Goal: Information Seeking & Learning: Learn about a topic

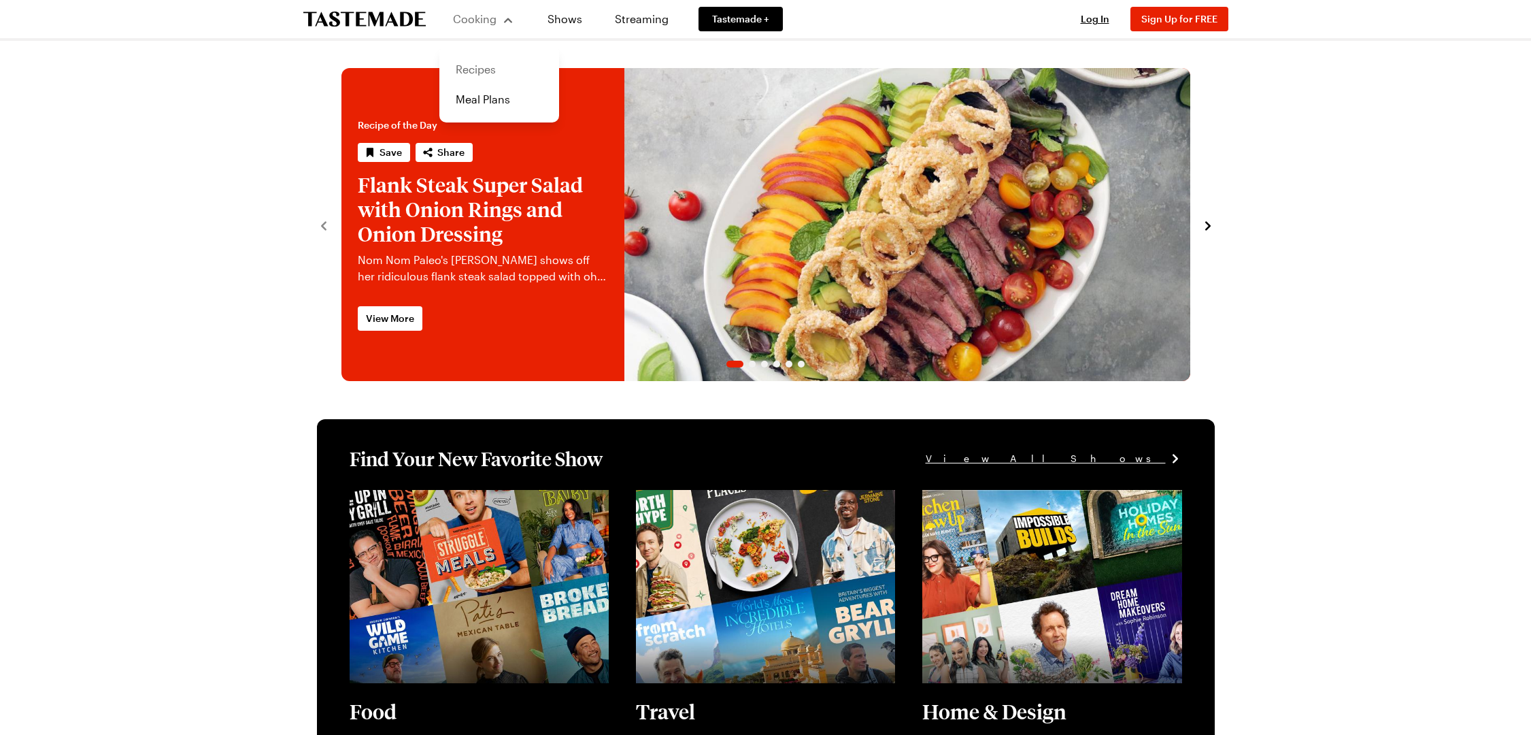
click at [469, 74] on link "Recipes" at bounding box center [499, 69] width 103 height 30
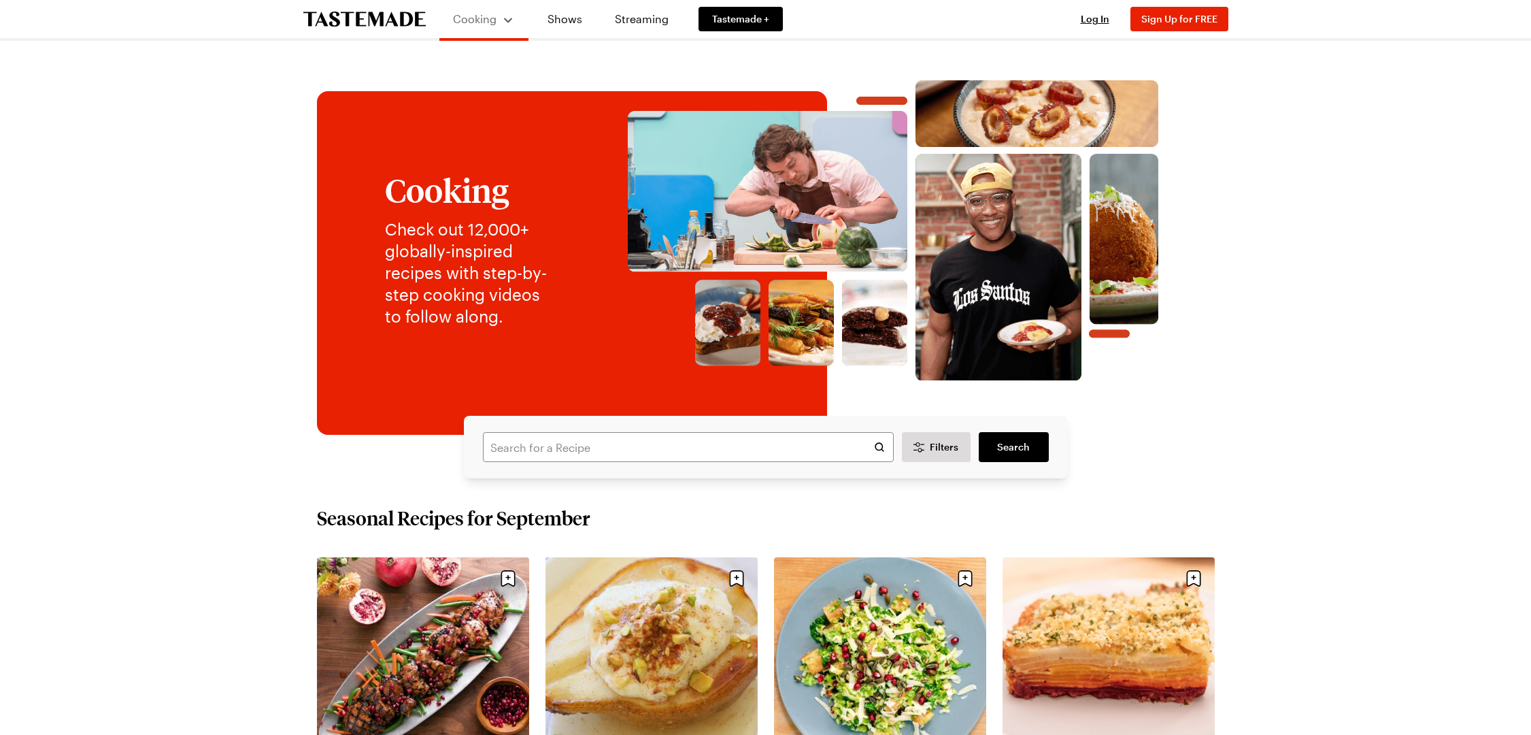
scroll to position [3, 0]
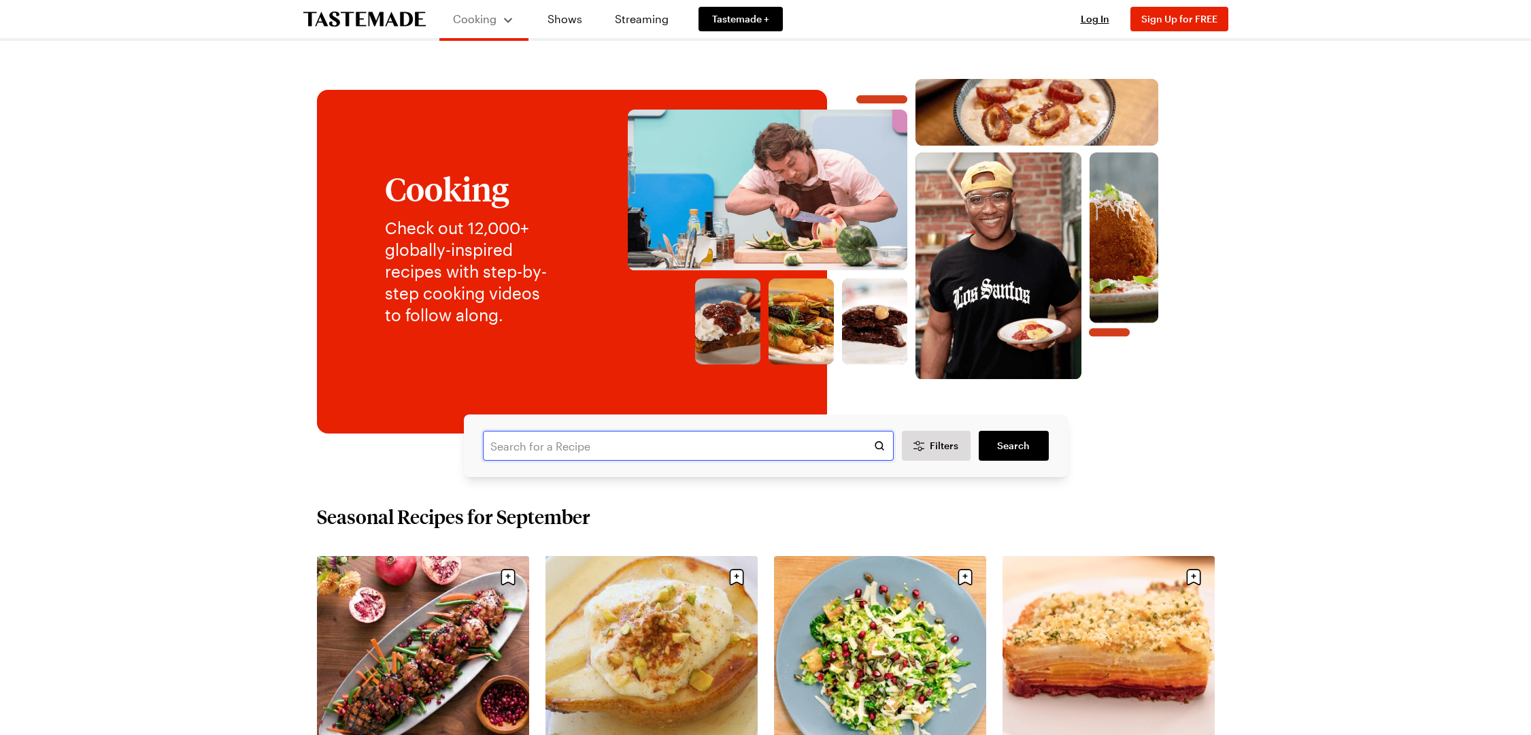
click at [552, 450] on input "text" at bounding box center [688, 446] width 411 height 30
type input "crispy pork chops [PERSON_NAME]"
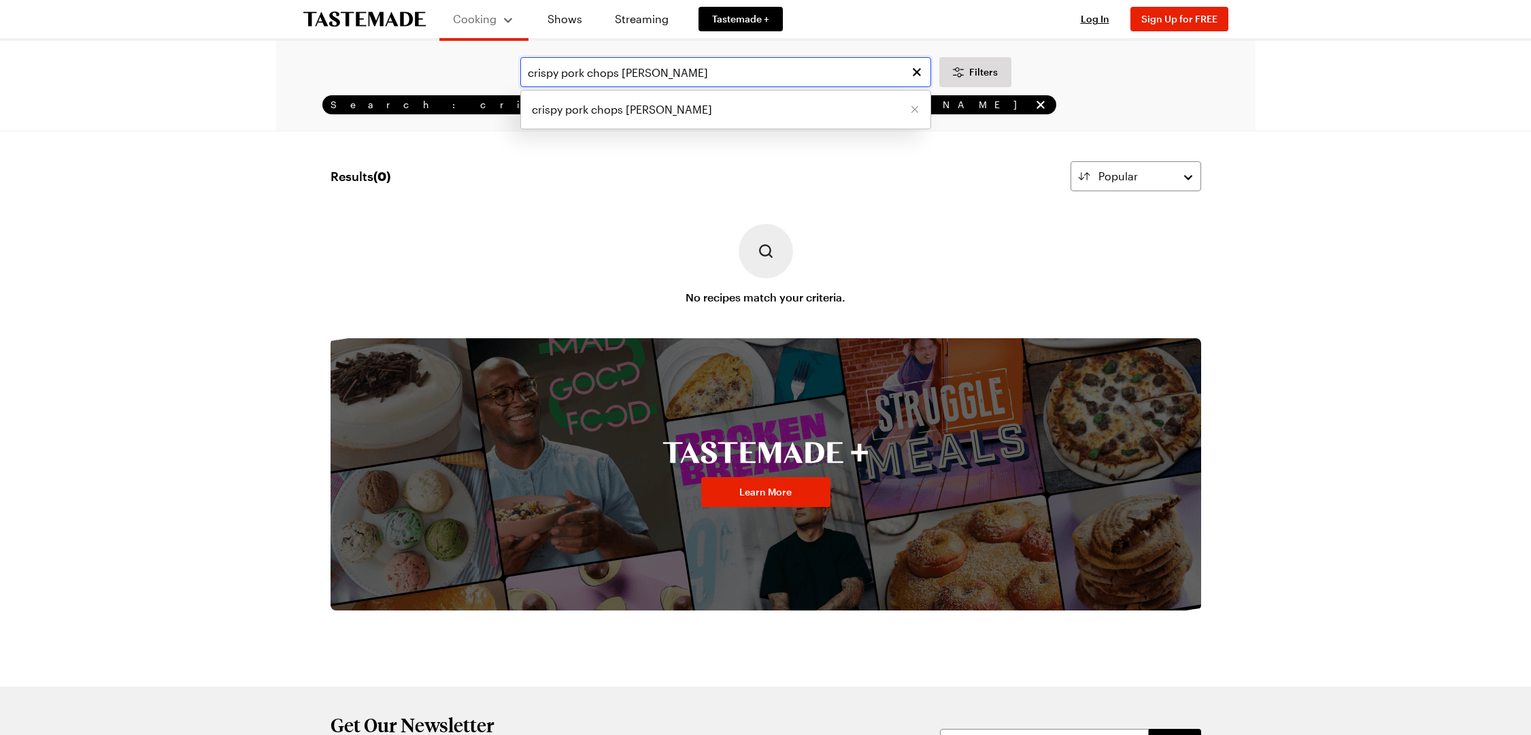
drag, startPoint x: 622, startPoint y: 72, endPoint x: 686, endPoint y: 73, distance: 63.9
click at [686, 73] on input "crispy pork chops [PERSON_NAME]" at bounding box center [725, 72] width 411 height 30
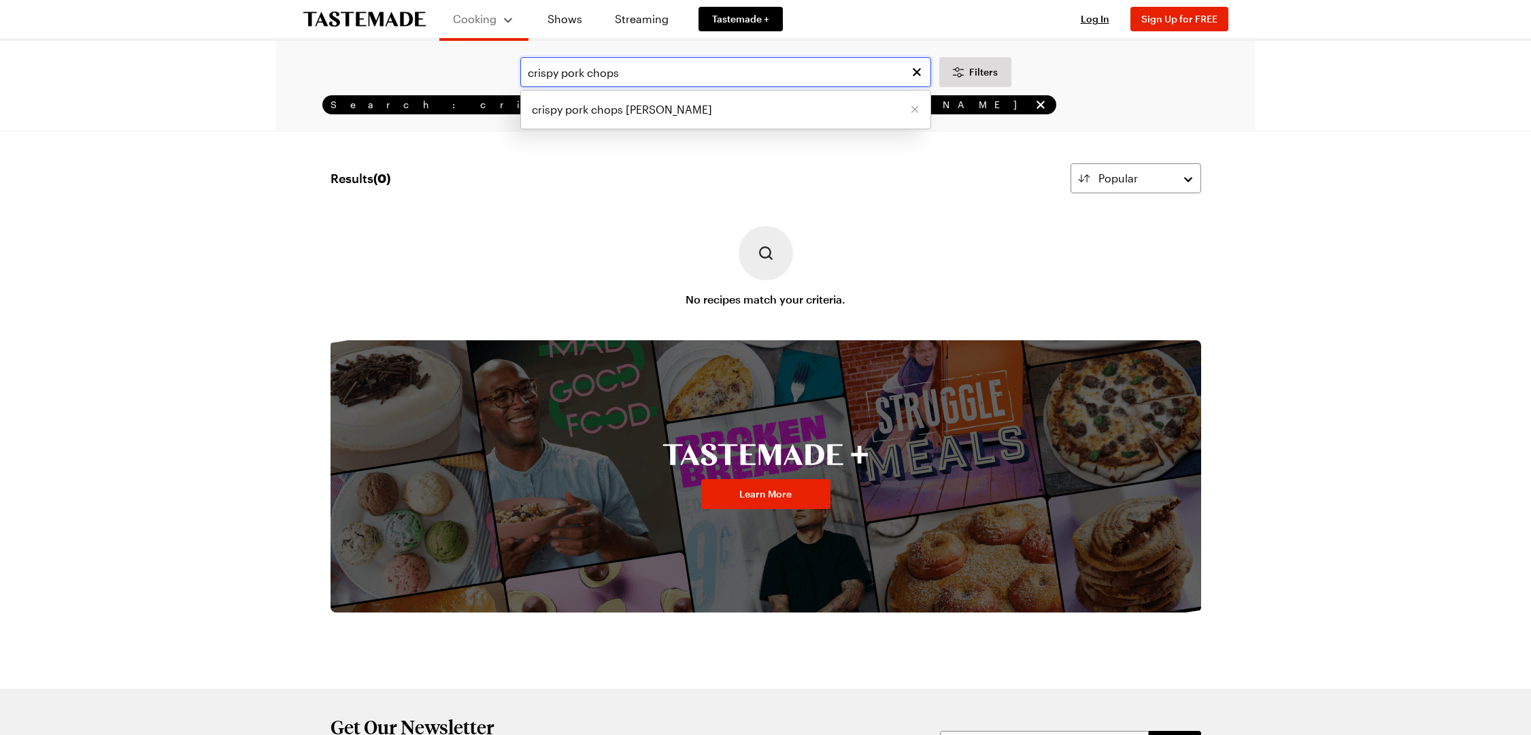
type input "crispy pork chops"
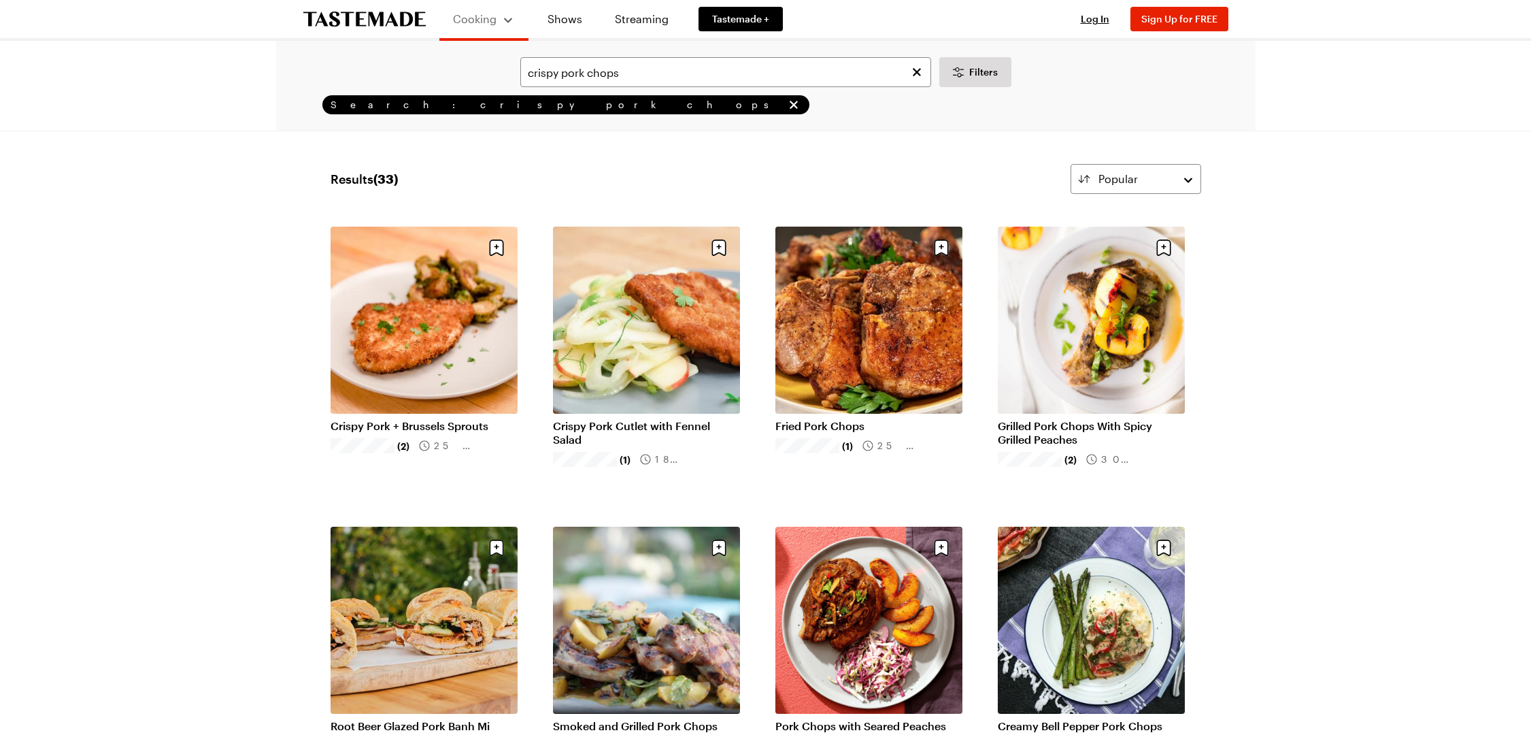
scroll to position [1, 0]
click at [433, 418] on link "Crispy Pork + Brussels Sprouts" at bounding box center [424, 425] width 187 height 14
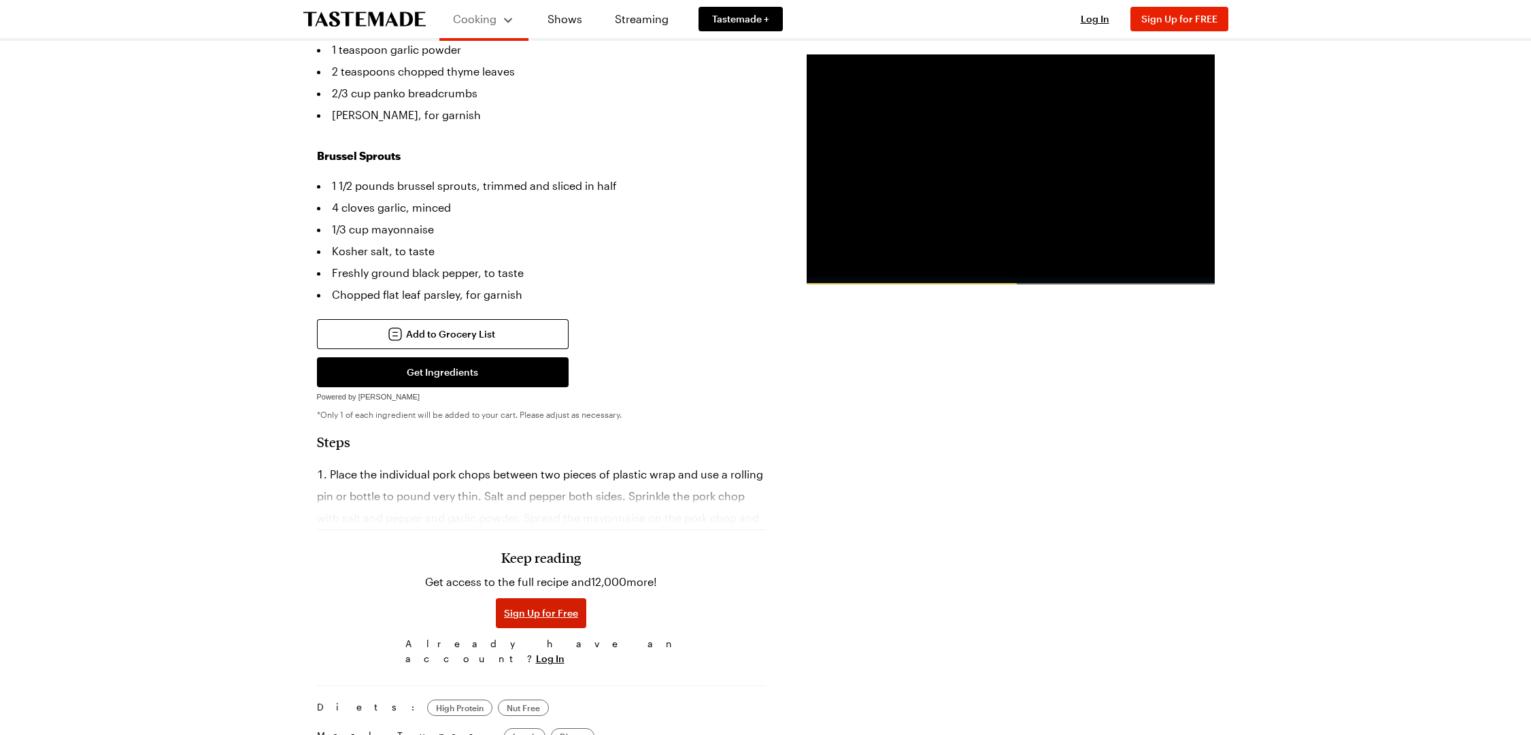
scroll to position [621, 0]
click at [564, 651] on span "Log In" at bounding box center [550, 658] width 29 height 14
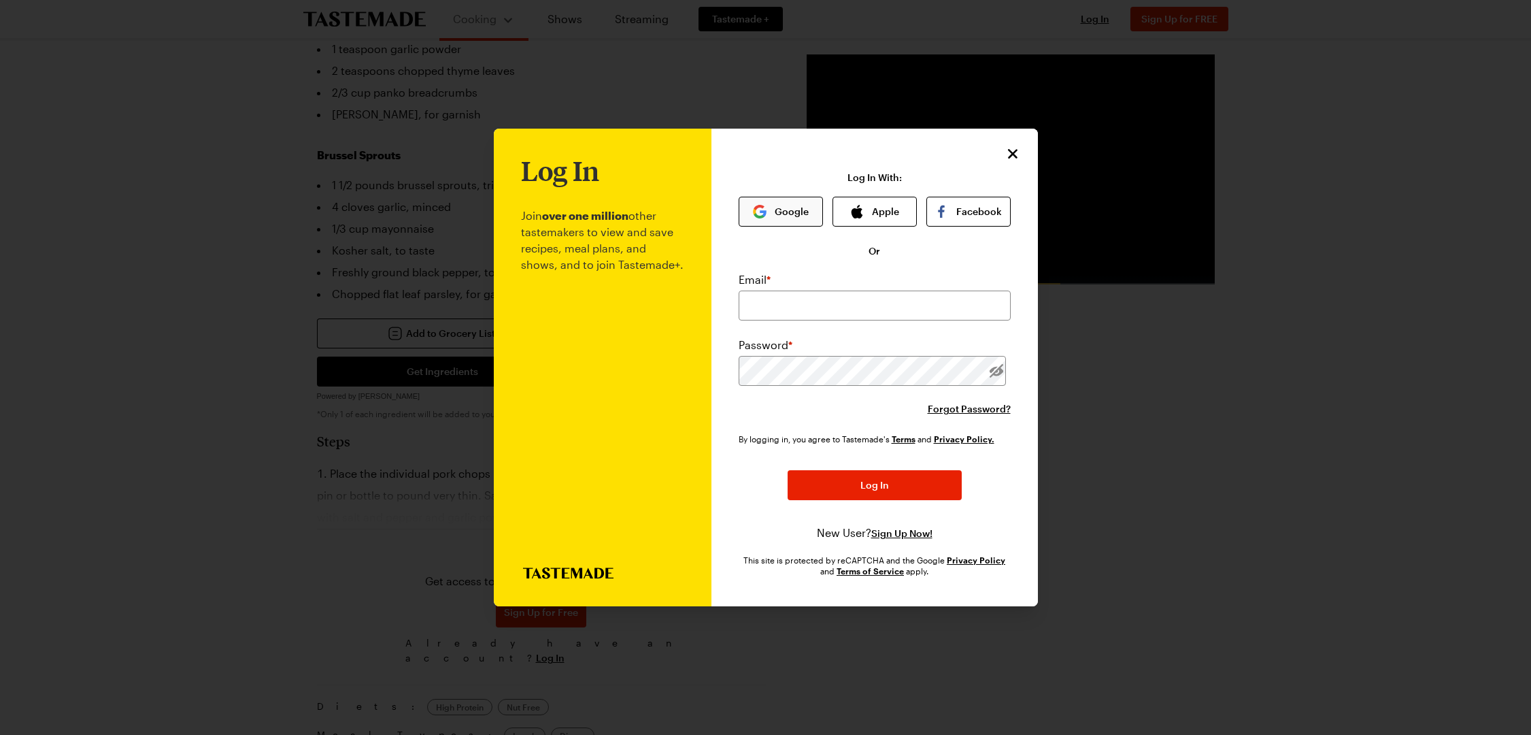
click at [787, 211] on button "Google" at bounding box center [781, 212] width 84 height 30
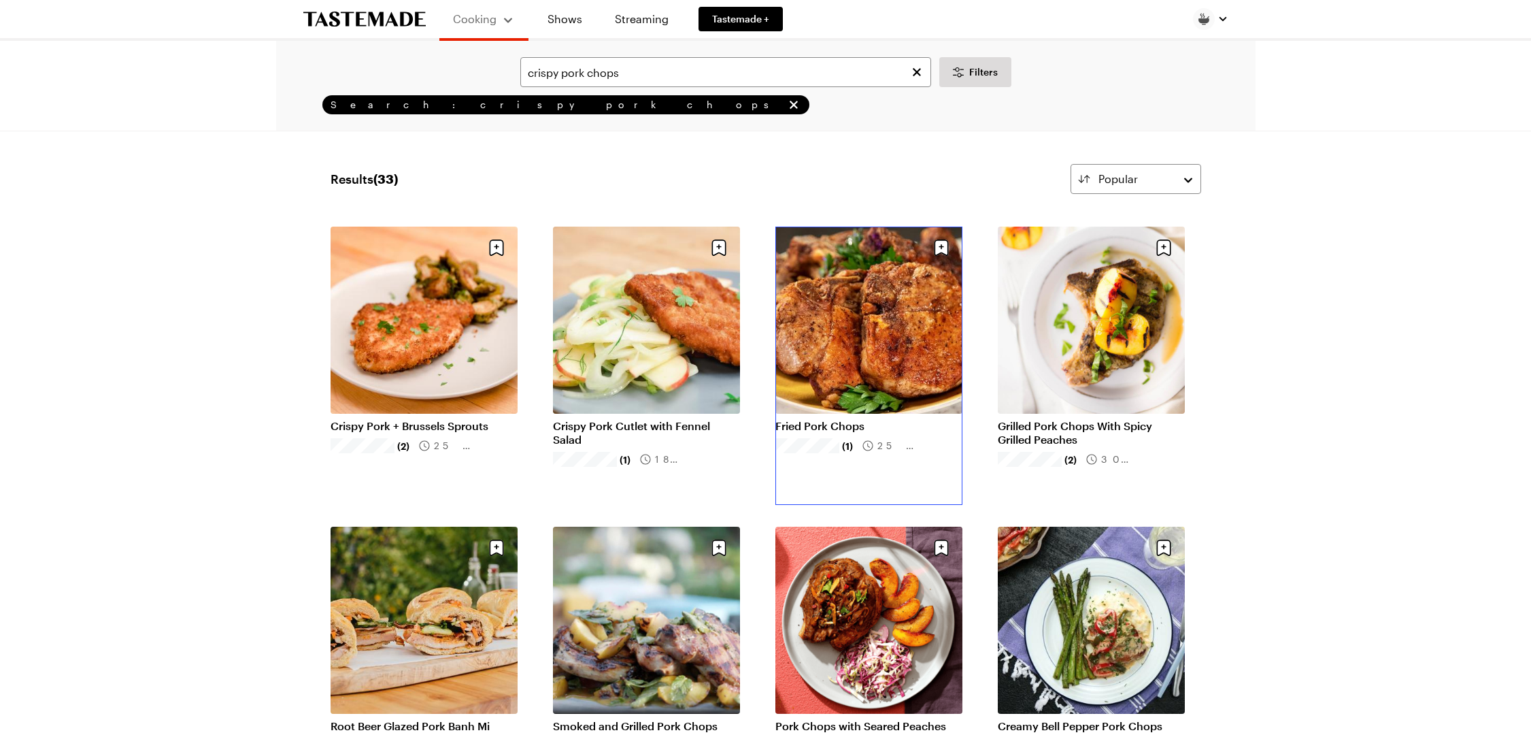
click at [879, 419] on link "Fried Pork Chops" at bounding box center [868, 426] width 187 height 14
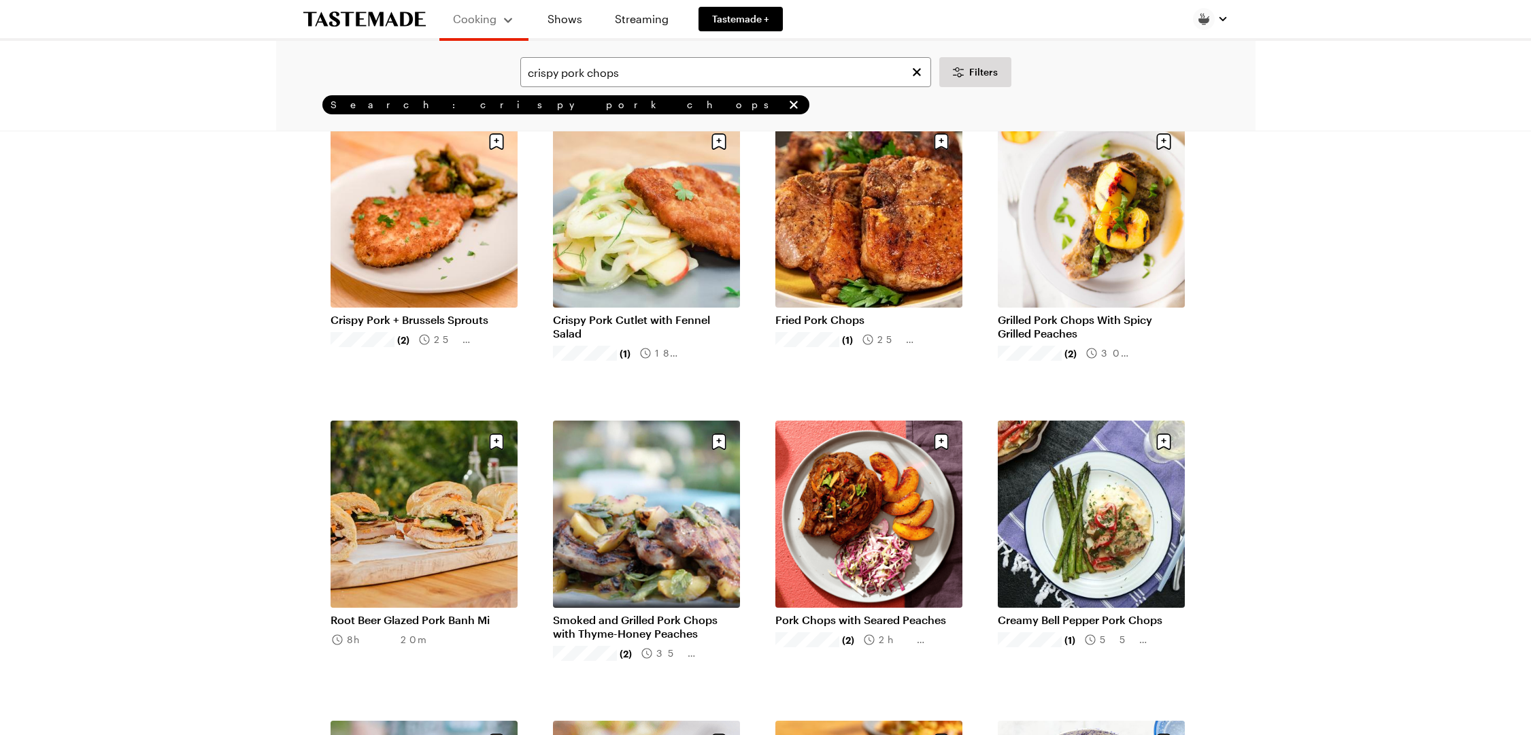
scroll to position [109, 0]
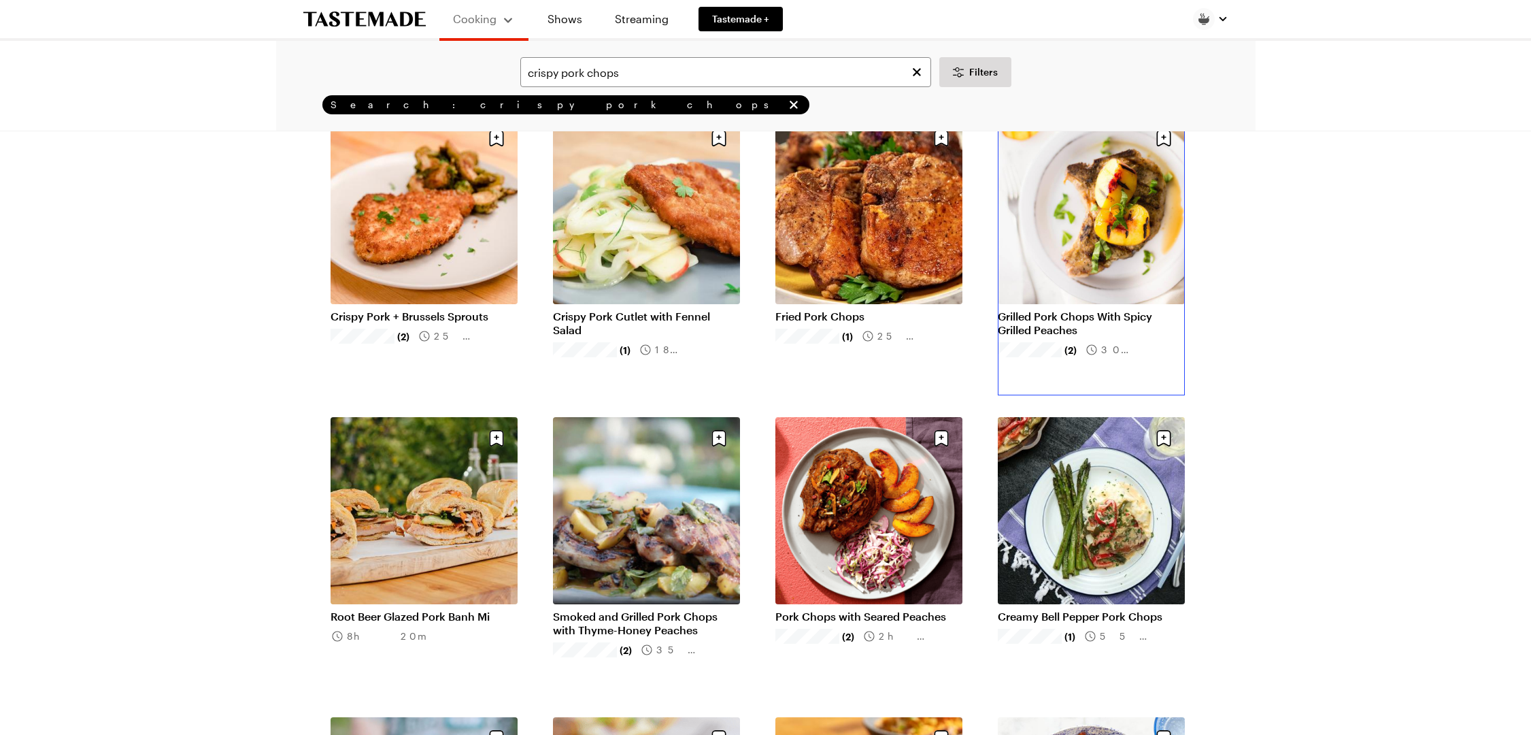
click at [1117, 309] on link "Grilled Pork Chops With Spicy Grilled Peaches" at bounding box center [1091, 322] width 187 height 27
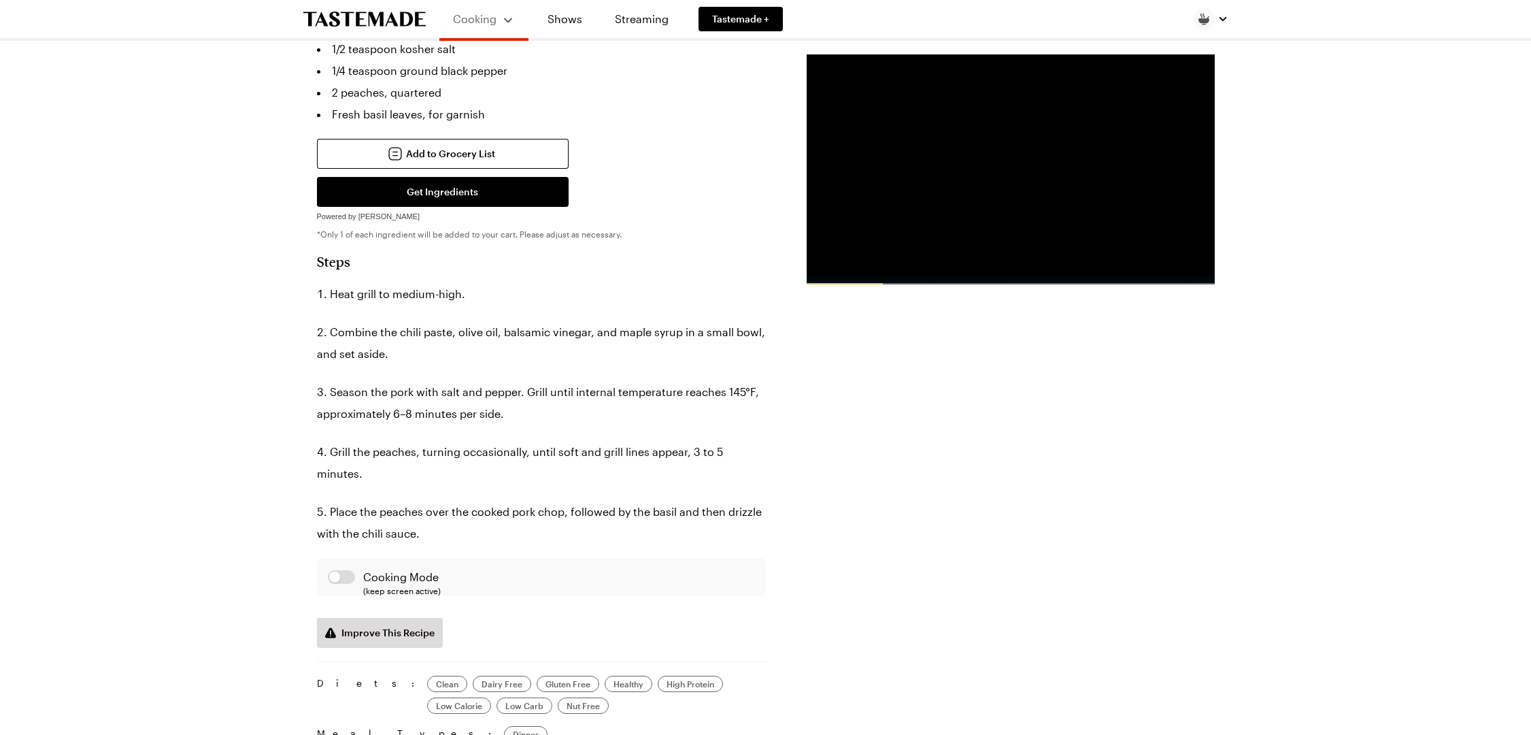
scroll to position [556, 0]
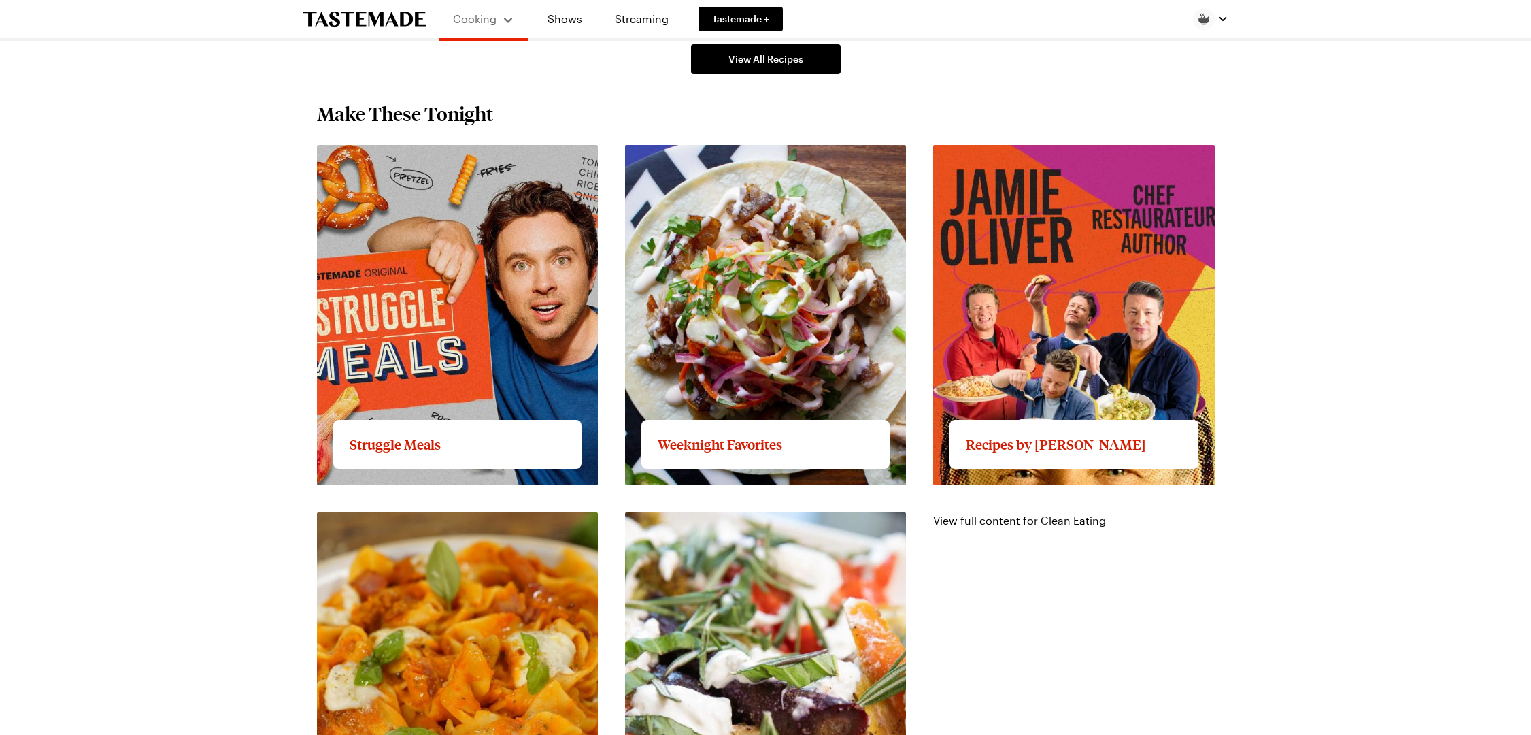
scroll to position [1152, 0]
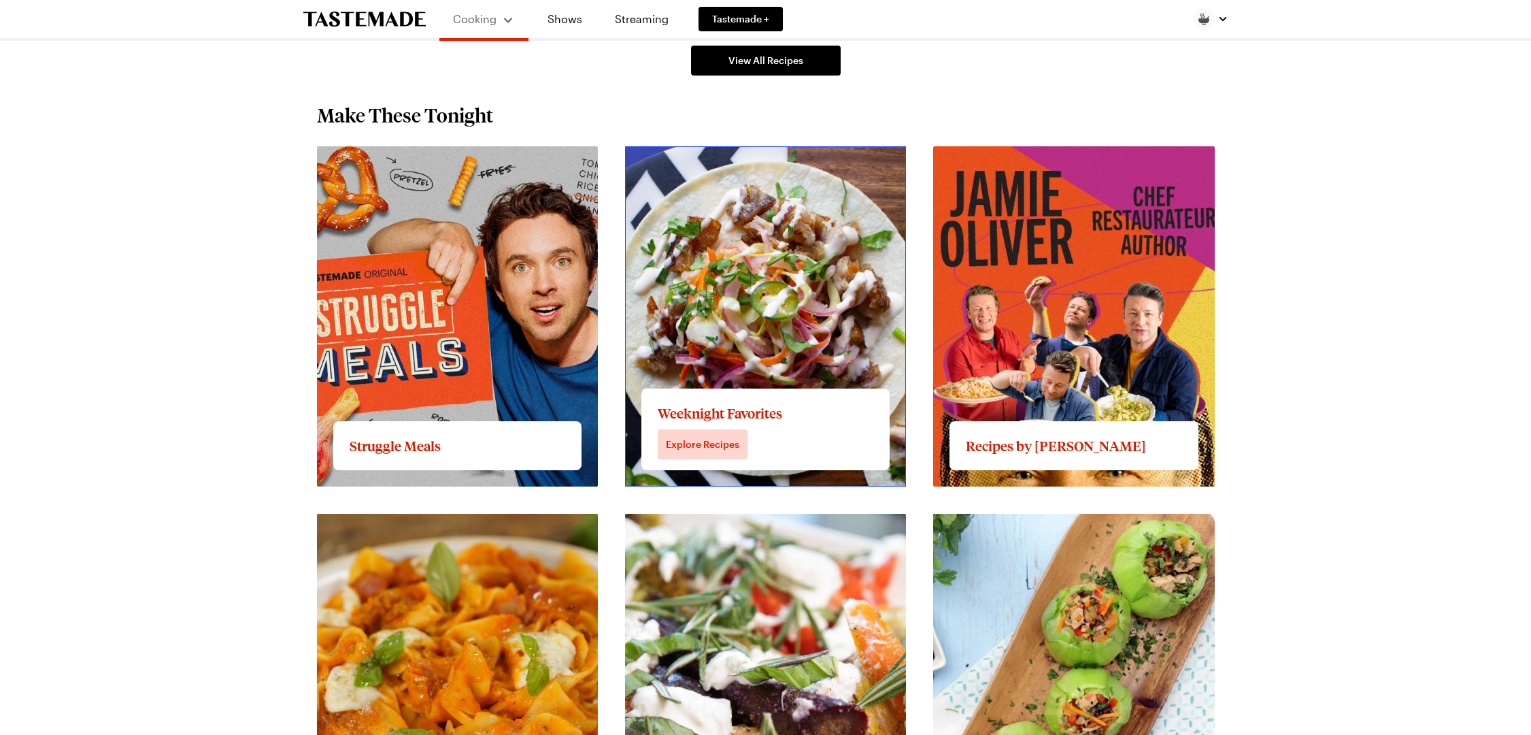
click at [757, 161] on link "View full content for Weeknight Favorites" at bounding box center [731, 154] width 212 height 13
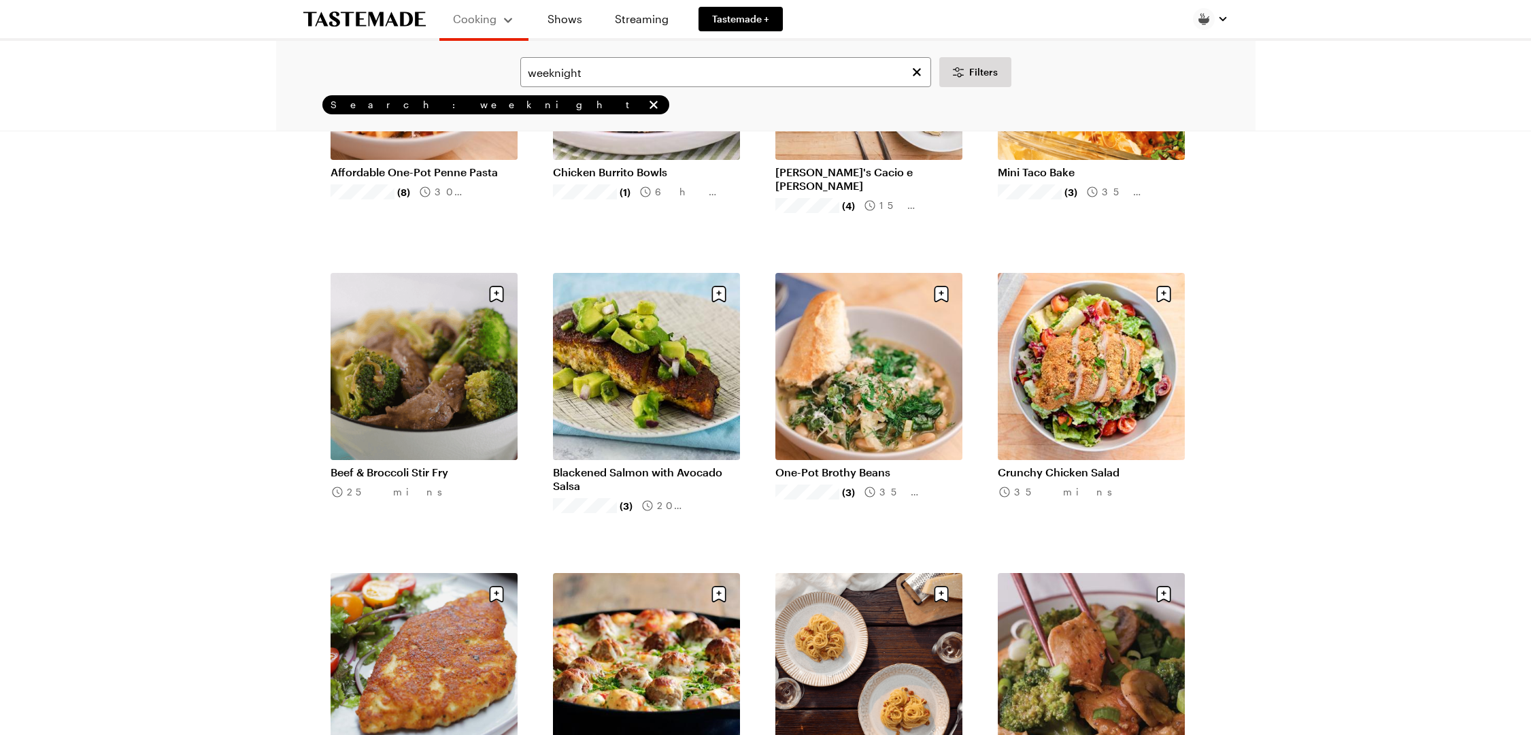
scroll to position [253, 0]
click at [430, 466] on link "Beef & Broccoli Stir Fry" at bounding box center [424, 473] width 187 height 14
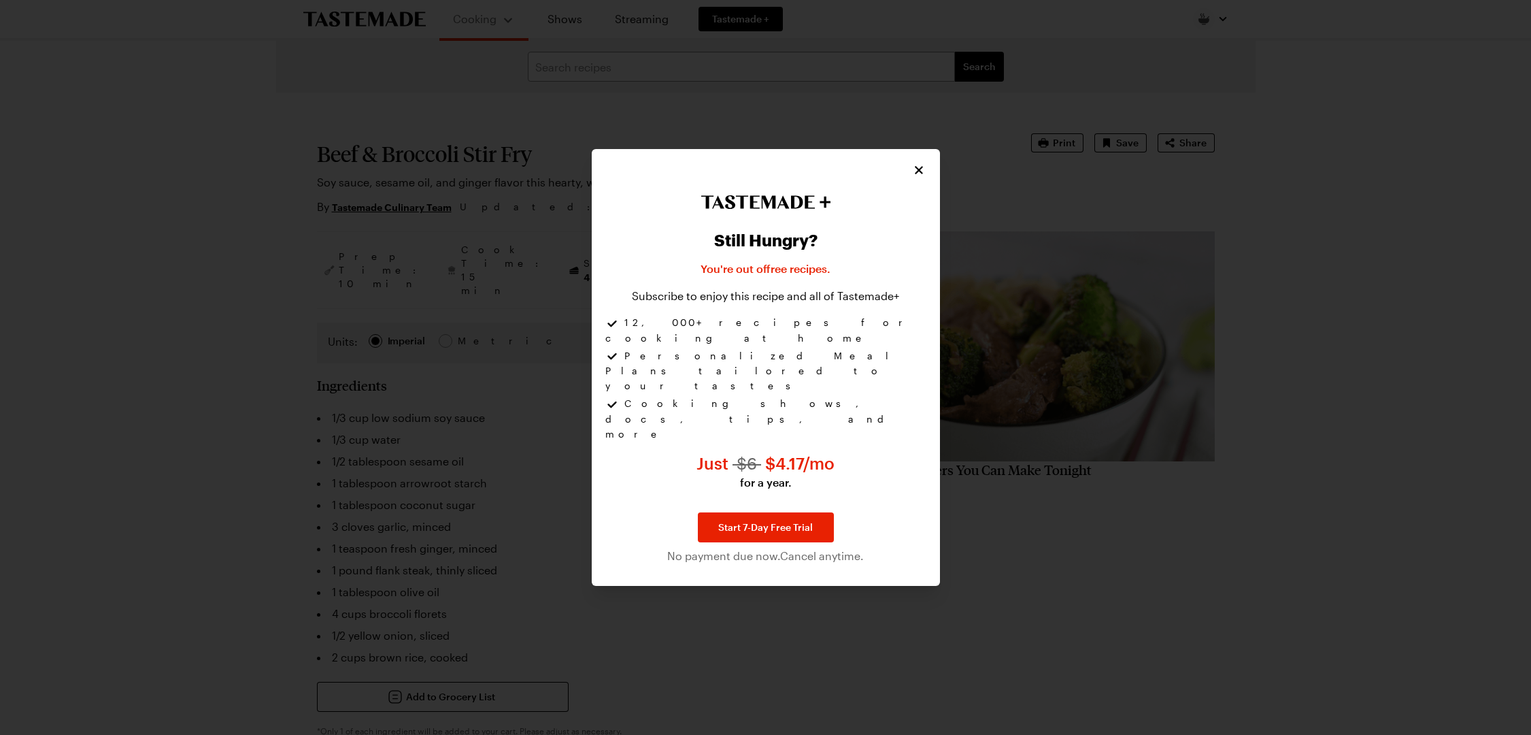
type textarea "x"
click at [923, 176] on icon "Close" at bounding box center [920, 170] width 14 height 14
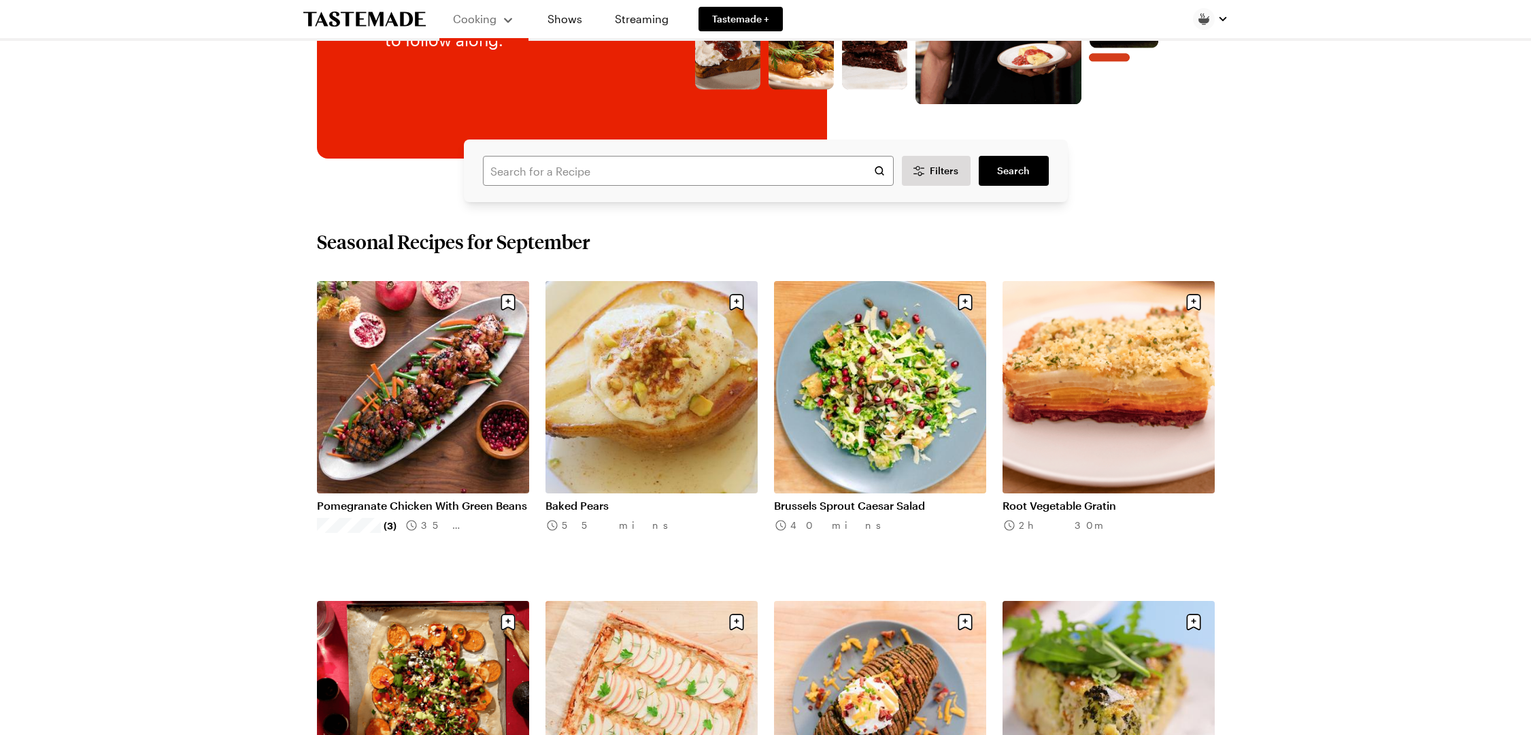
scroll to position [375, 0]
